Goal: Information Seeking & Learning: Understand process/instructions

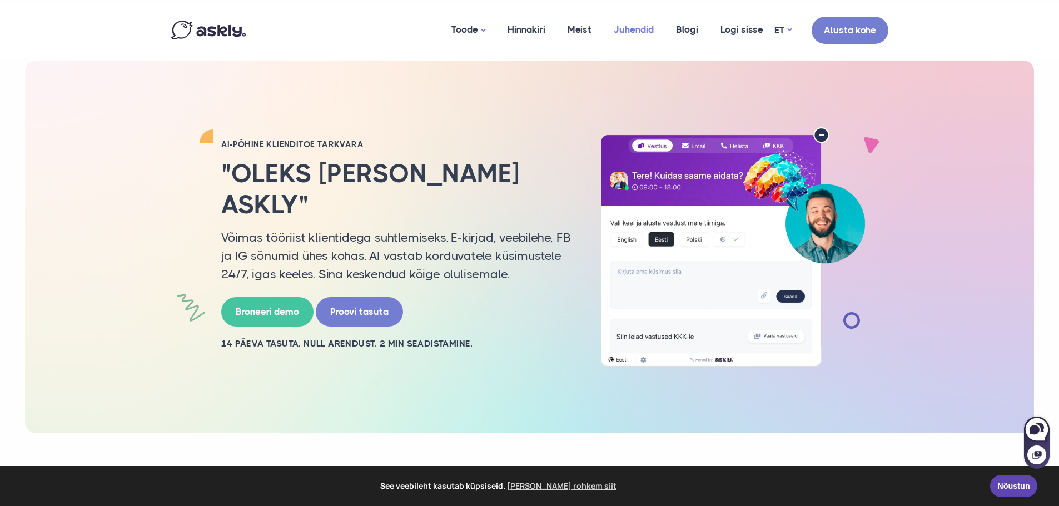
click at [649, 33] on link "Juhendid" at bounding box center [633, 30] width 62 height 54
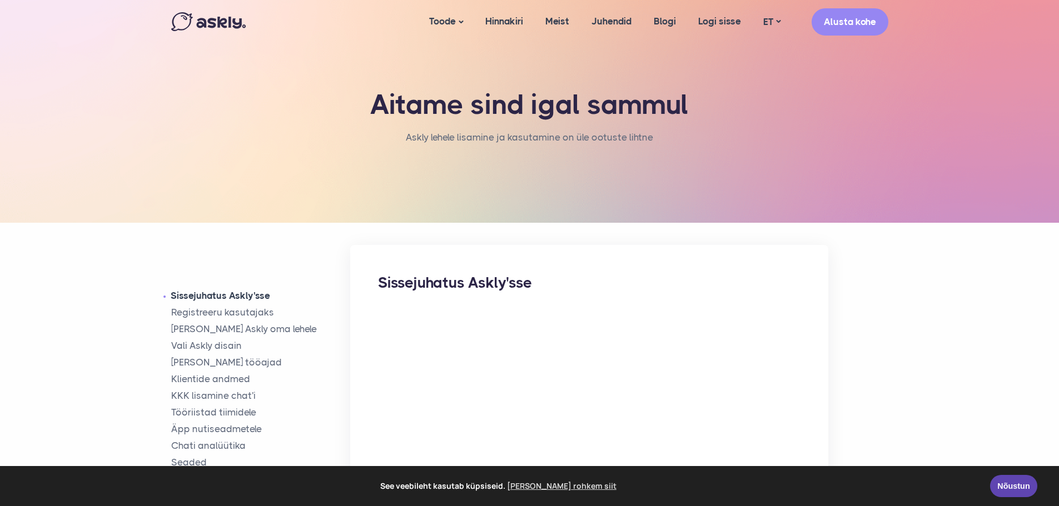
click at [243, 291] on link "Sissejuhatus Askly'sse" at bounding box center [260, 295] width 179 height 13
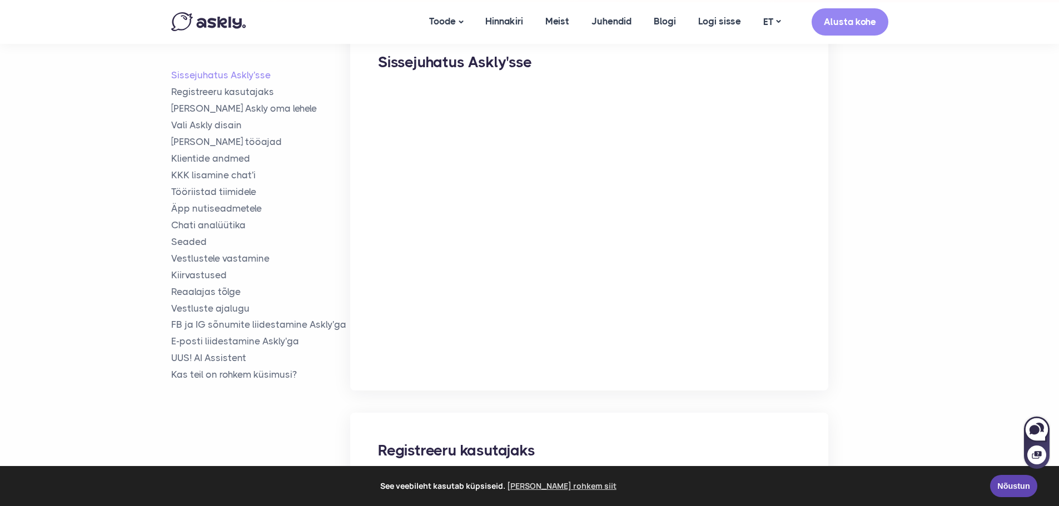
scroll to position [223, 0]
click at [1011, 486] on link "Nõustun" at bounding box center [1013, 484] width 47 height 22
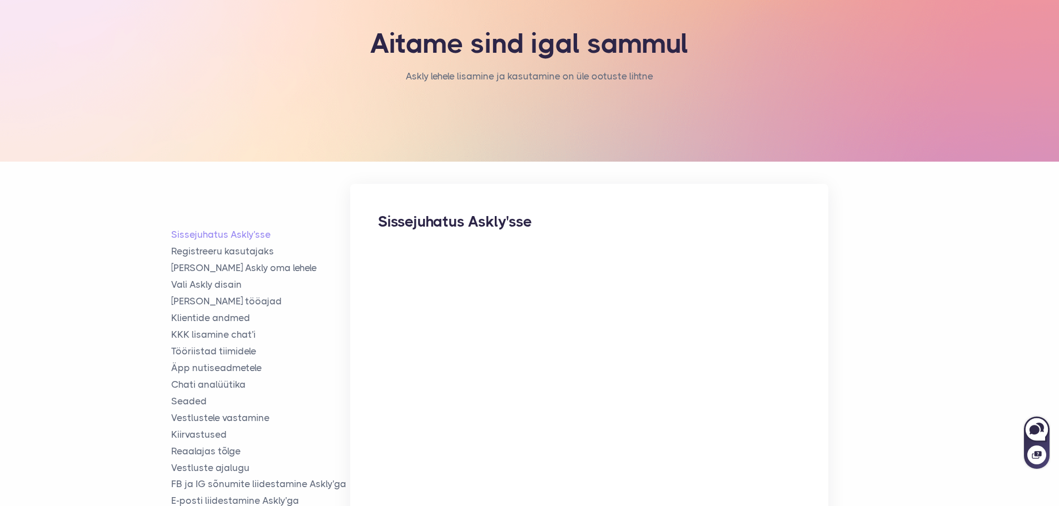
scroll to position [0, 0]
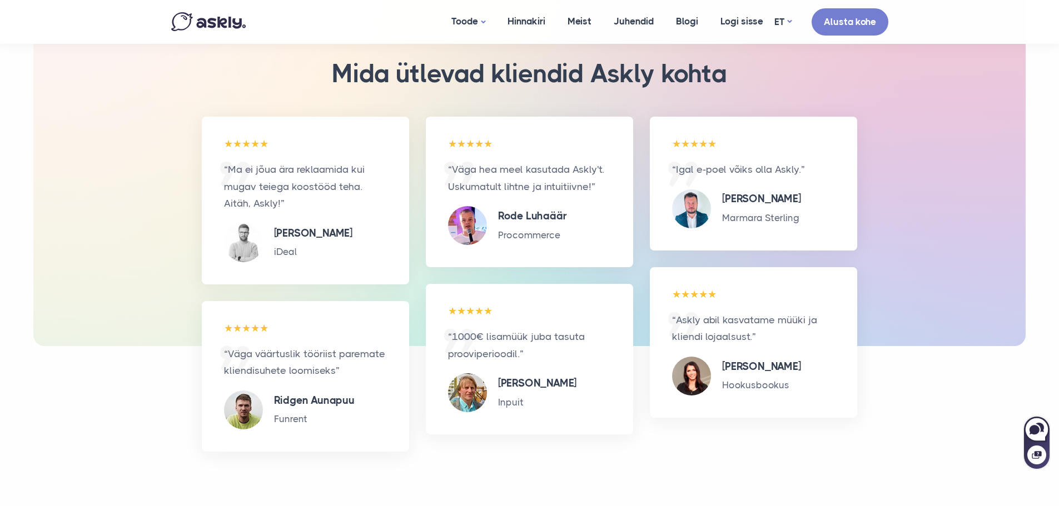
scroll to position [2516, 0]
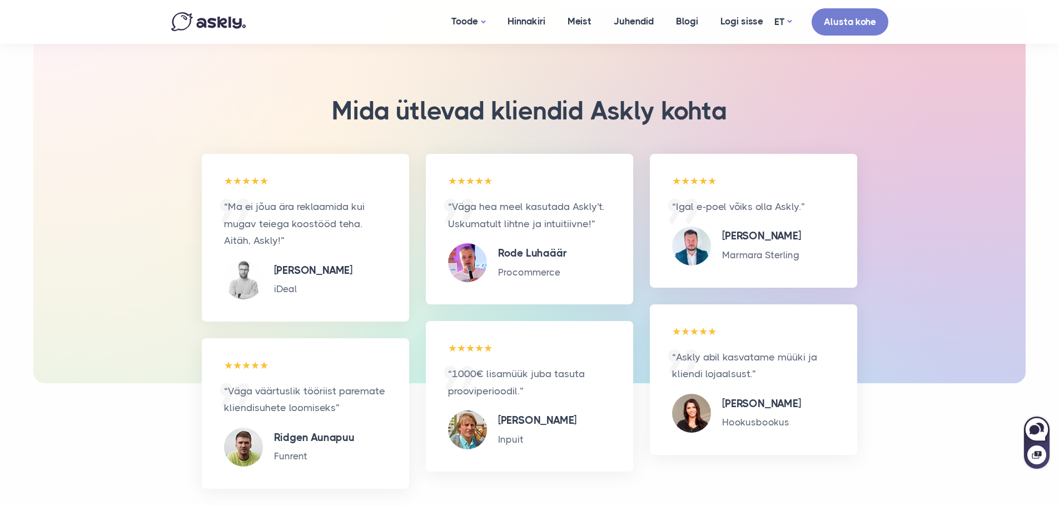
click at [481, 96] on h3 "Mida ütlevad kliendid Askly kohta" at bounding box center [529, 111] width 472 height 31
drag, startPoint x: 733, startPoint y: 101, endPoint x: 775, endPoint y: 100, distance: 42.2
click at [733, 102] on h3 "Mida ütlevad kliendid Askly kohta" at bounding box center [529, 111] width 472 height 31
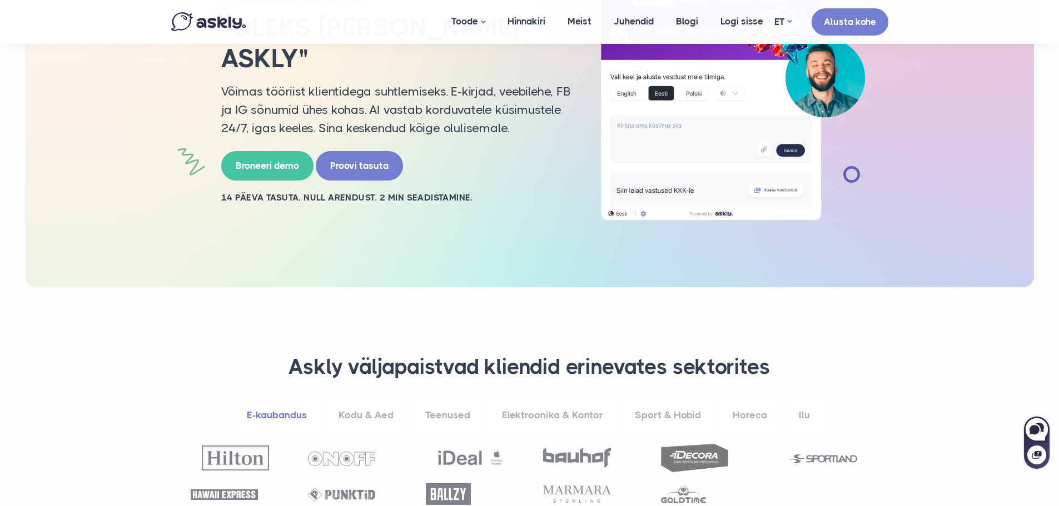
scroll to position [0, 0]
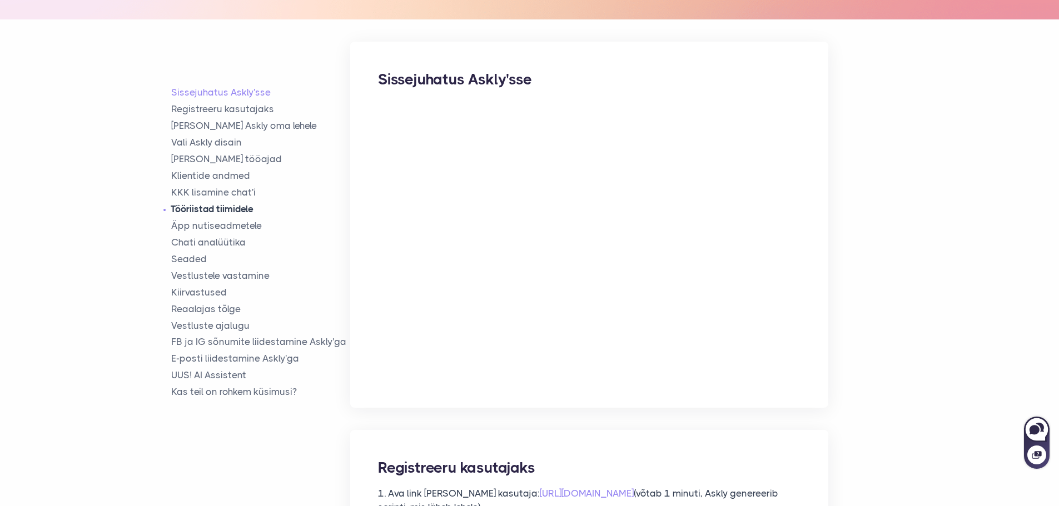
scroll to position [222, 0]
